Goal: Task Accomplishment & Management: Complete application form

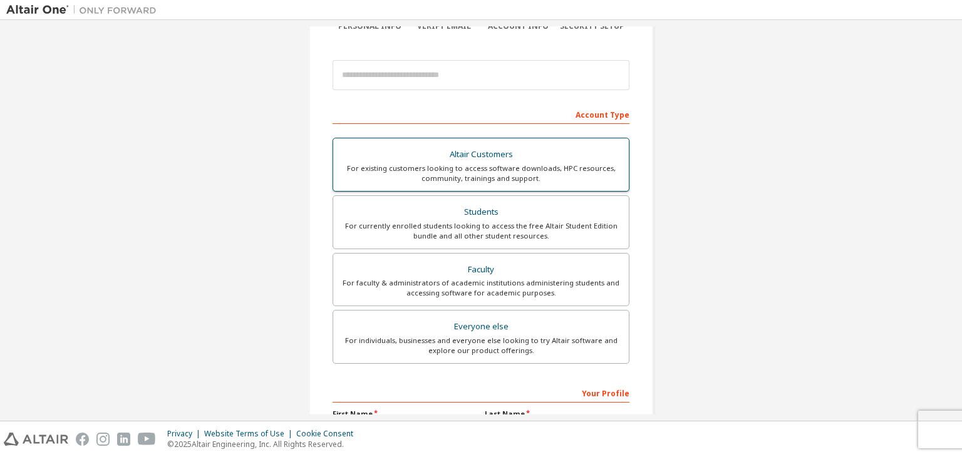
scroll to position [122, 0]
click at [483, 237] on div "For currently enrolled students looking to access the free Altair Student Editi…" at bounding box center [481, 230] width 281 height 20
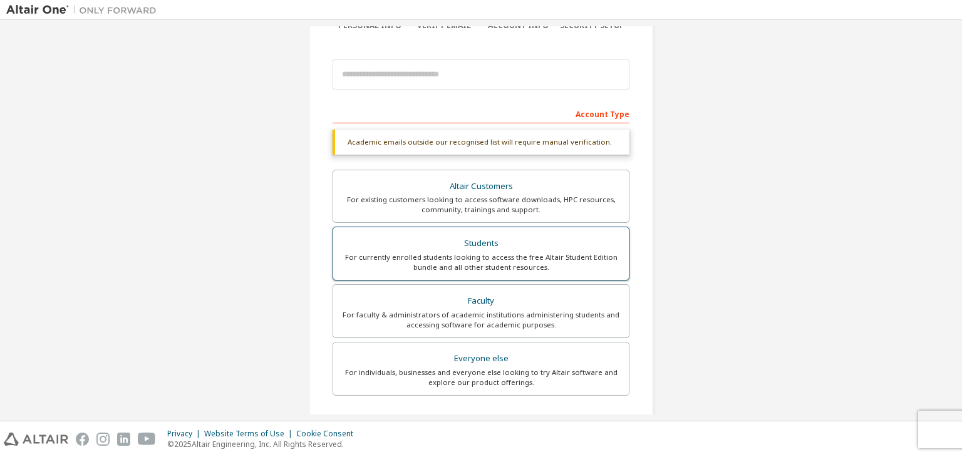
click at [508, 261] on div "For currently enrolled students looking to access the free Altair Student Editi…" at bounding box center [481, 262] width 281 height 20
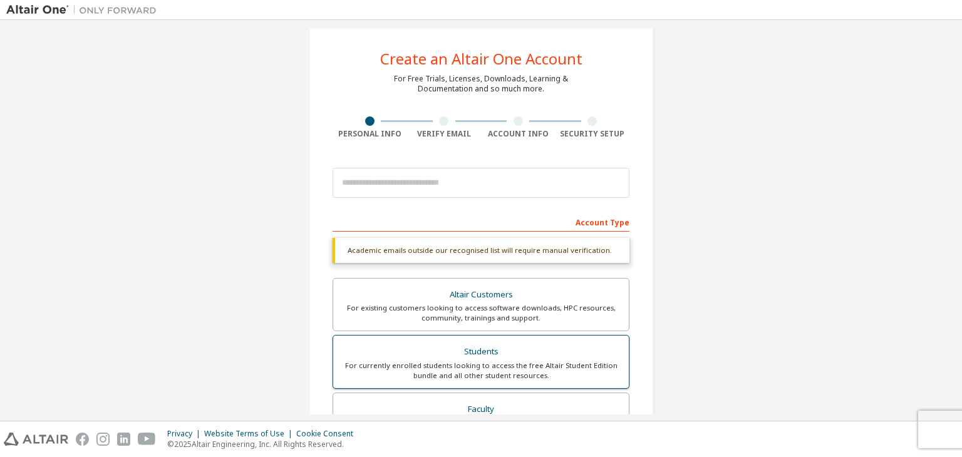
scroll to position [13, 0]
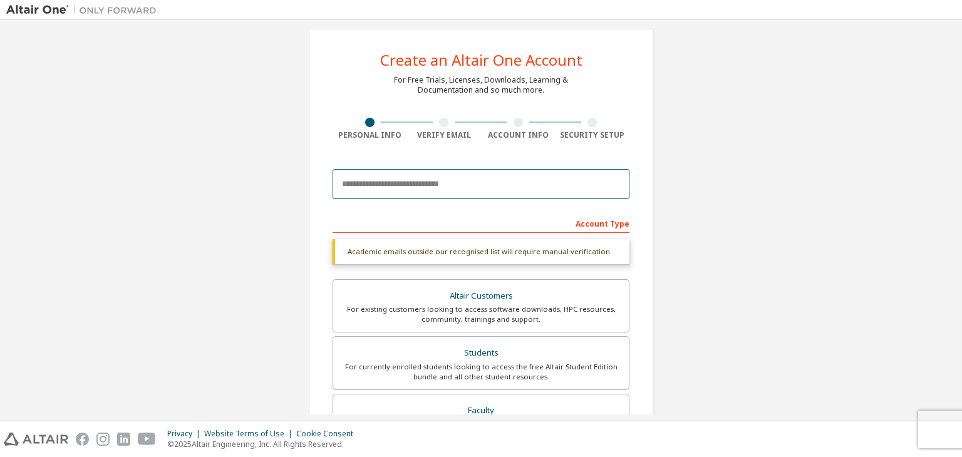
click at [448, 186] on input "email" at bounding box center [481, 184] width 297 height 30
type input "*"
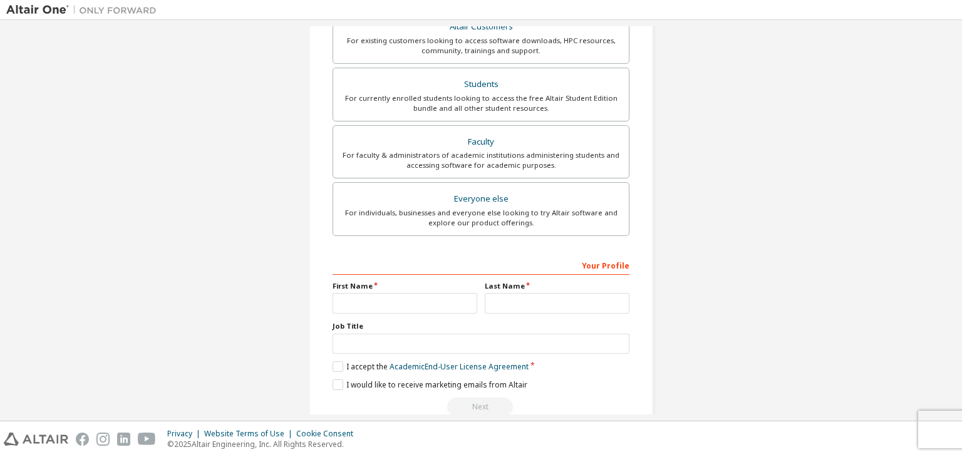
scroll to position [257, 0]
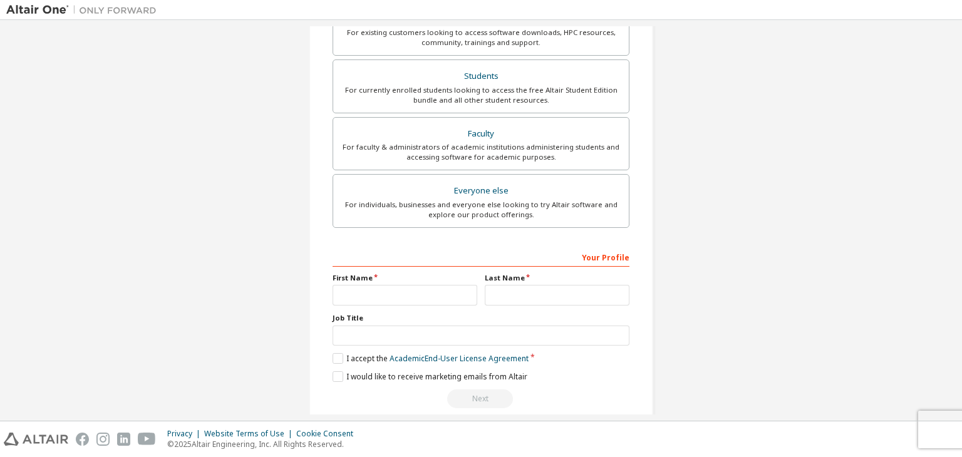
type input "**********"
click at [417, 301] on input "text" at bounding box center [405, 295] width 145 height 21
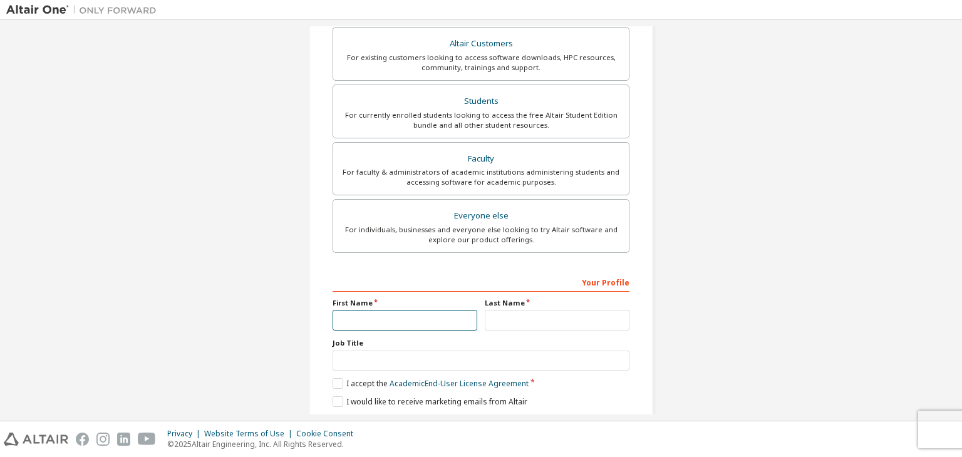
scroll to position [272, 0]
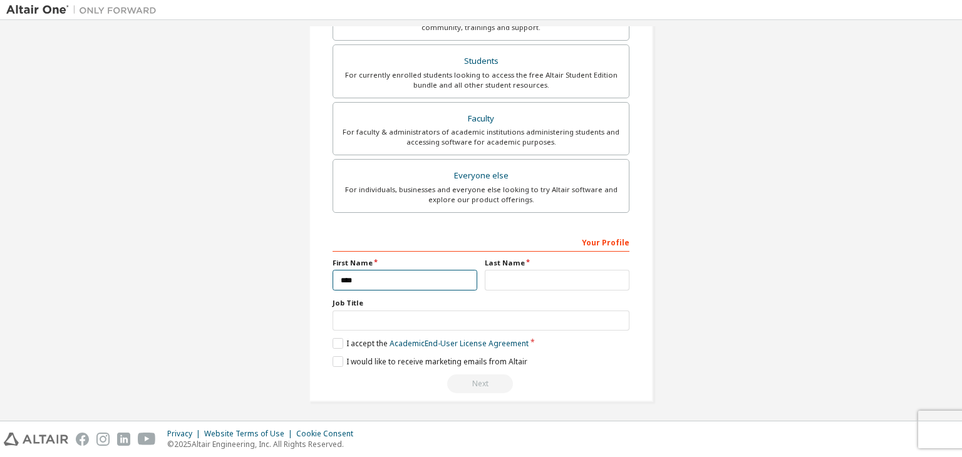
type input "****"
click at [503, 283] on input "text" at bounding box center [557, 280] width 145 height 21
type input "**********"
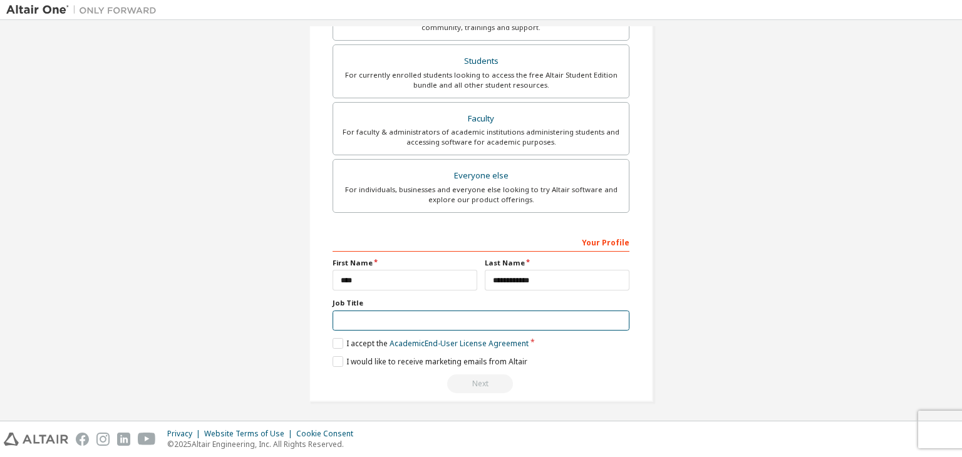
click at [438, 327] on input "text" at bounding box center [481, 321] width 297 height 21
type input "*******"
click at [336, 338] on label "I accept the Academic End-User License Agreement" at bounding box center [431, 343] width 196 height 11
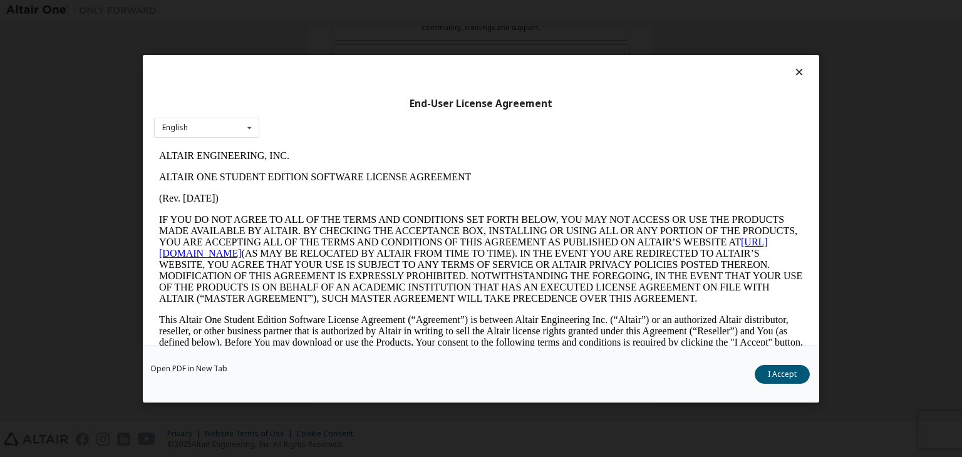
scroll to position [0, 0]
click at [776, 366] on button "I Accept" at bounding box center [782, 374] width 55 height 19
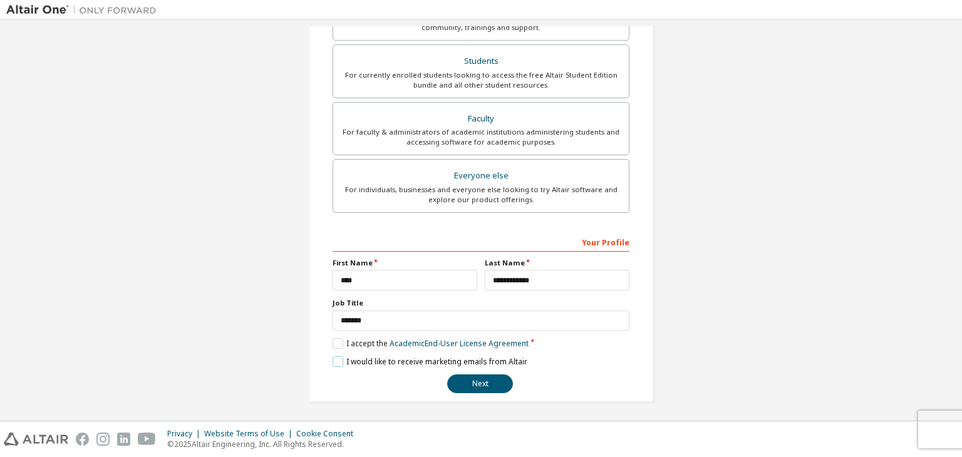
click at [338, 358] on label "I would like to receive marketing emails from Altair" at bounding box center [430, 361] width 195 height 11
click at [487, 381] on button "Next" at bounding box center [480, 383] width 66 height 19
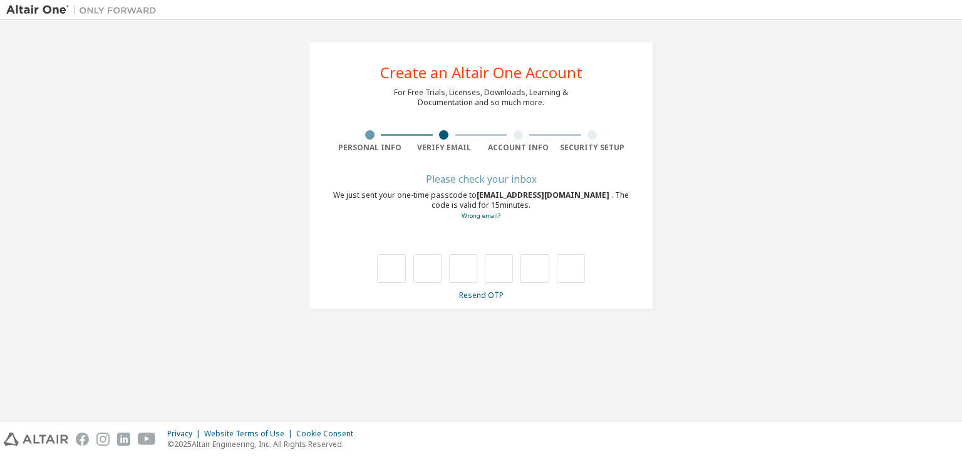
type input "*"
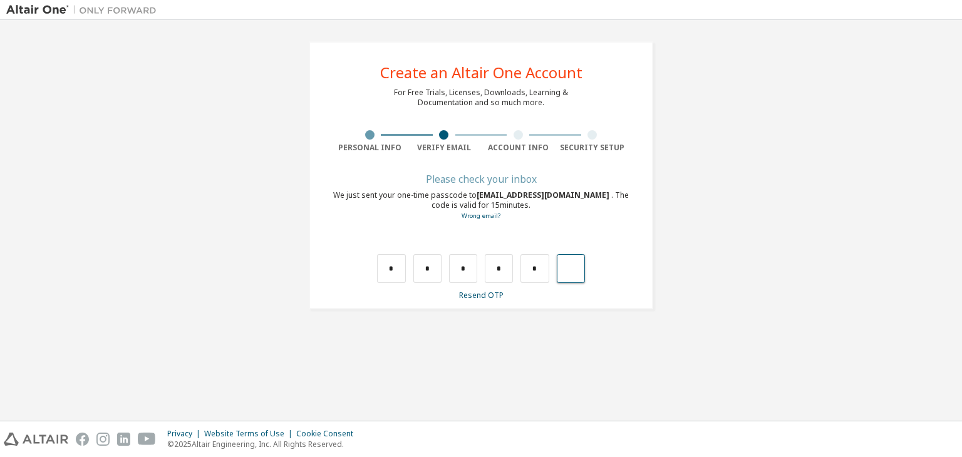
type input "*"
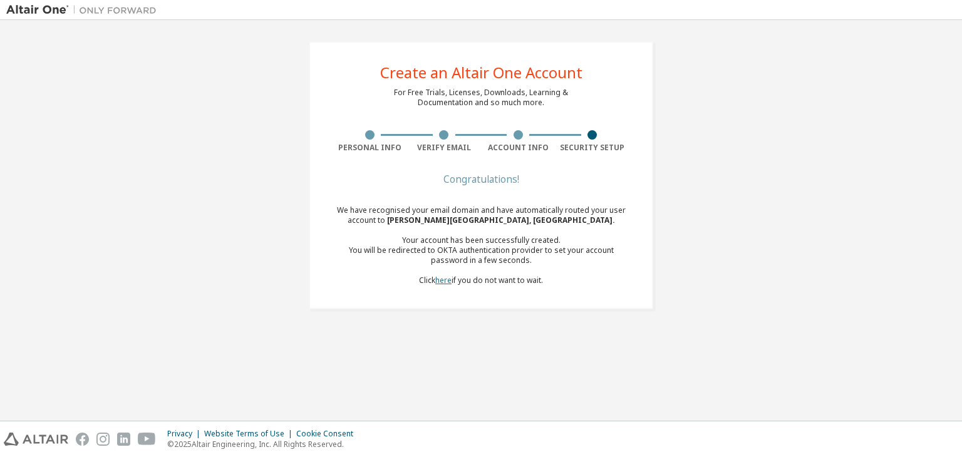
click at [441, 283] on link "here" at bounding box center [443, 280] width 16 height 11
